Goal: Task Accomplishment & Management: Manage account settings

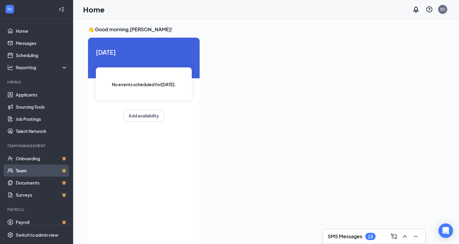
drag, startPoint x: 38, startPoint y: 170, endPoint x: 35, endPoint y: 166, distance: 4.4
click at [38, 169] on link "Team" at bounding box center [42, 170] width 52 height 12
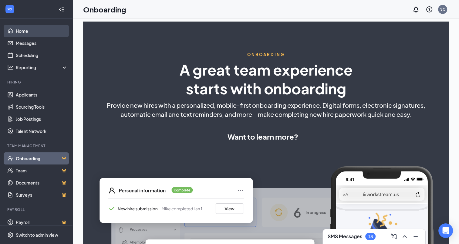
click at [42, 28] on link "Home" at bounding box center [42, 31] width 52 height 12
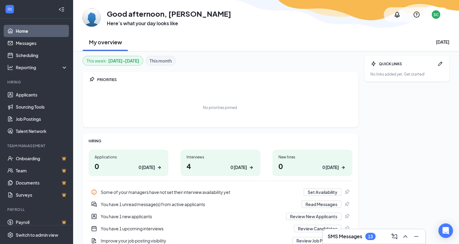
click at [59, 11] on icon "Collapse" at bounding box center [61, 9] width 6 height 6
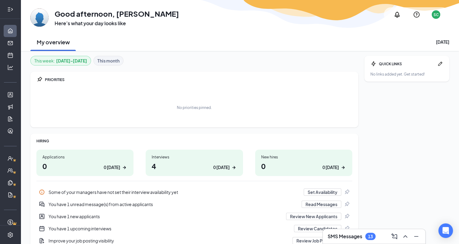
drag, startPoint x: 8, startPoint y: 8, endPoint x: 12, endPoint y: 7, distance: 3.7
click at [8, 8] on icon "Expand" at bounding box center [10, 9] width 6 height 6
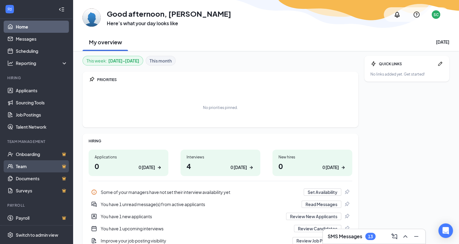
scroll to position [5, 0]
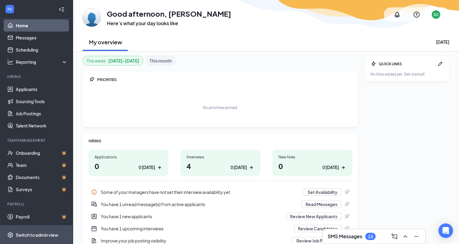
click at [37, 232] on div "Switch to admin view" at bounding box center [37, 235] width 42 height 6
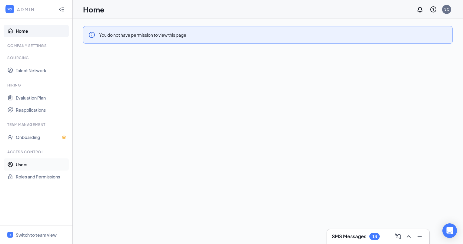
click at [24, 166] on link "Users" at bounding box center [42, 164] width 52 height 12
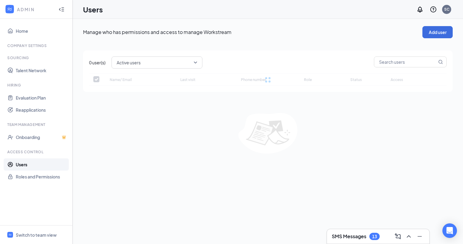
checkbox input "false"
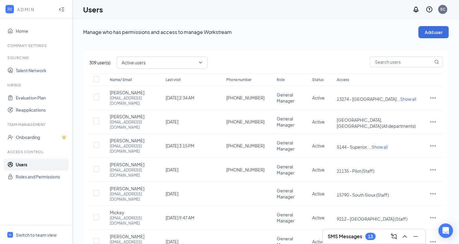
click at [204, 62] on div "Active users" at bounding box center [161, 62] width 91 height 12
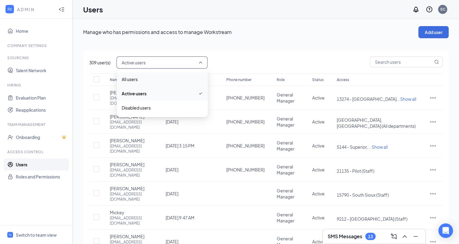
click at [256, 50] on div "309 user(s) Active users active All users Active users Disabled users Name/ Ema…" at bounding box center [265, 200] width 365 height 301
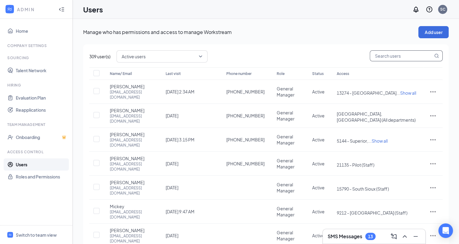
click at [398, 54] on input "text" at bounding box center [401, 56] width 63 height 10
type input "ste"
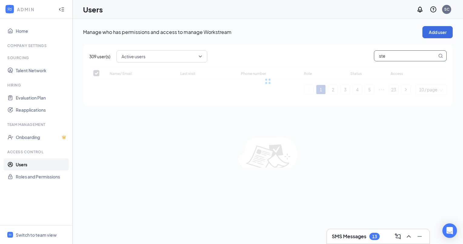
checkbox input "false"
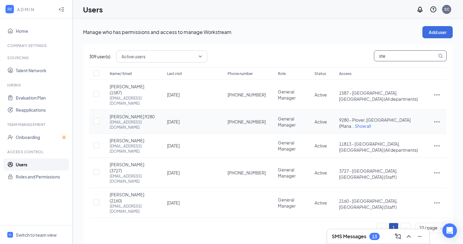
type input "ste"
click at [437, 118] on icon "ActionsIcon" at bounding box center [436, 121] width 7 height 7
click at [425, 122] on span "Edit user" at bounding box center [417, 124] width 38 height 7
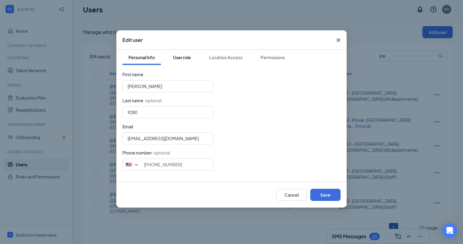
click at [185, 62] on button "User role" at bounding box center [182, 57] width 30 height 15
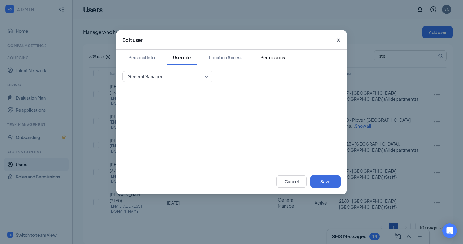
click at [263, 58] on div "Permissions" at bounding box center [273, 57] width 24 height 6
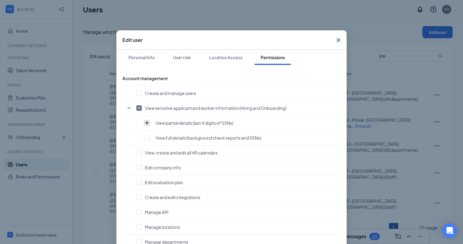
click at [339, 41] on icon "Cross" at bounding box center [338, 39] width 7 height 7
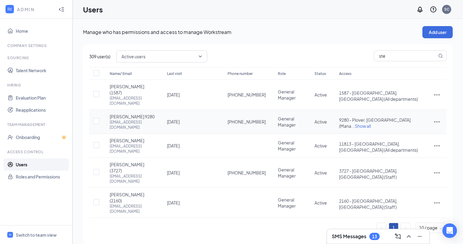
click at [439, 118] on icon "ActionsIcon" at bounding box center [436, 121] width 7 height 7
click at [406, 150] on span "Disable" at bounding box center [405, 151] width 15 height 5
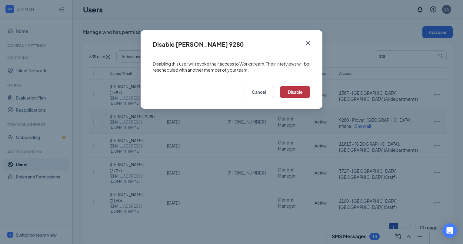
click at [289, 92] on button "Disable" at bounding box center [295, 92] width 30 height 12
